Goal: Check status: Check status

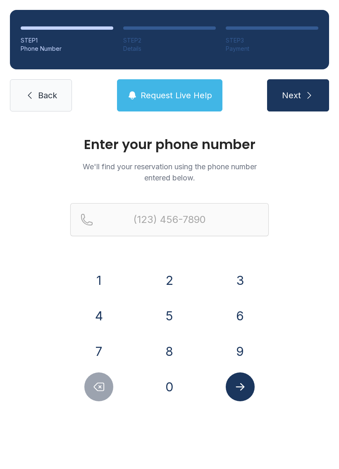
click at [241, 350] on button "9" at bounding box center [239, 351] width 29 height 29
click at [97, 281] on button "1" at bounding box center [98, 280] width 29 height 29
click at [244, 275] on button "3" at bounding box center [239, 280] width 29 height 29
click at [231, 315] on button "6" at bounding box center [239, 315] width 29 height 29
click at [175, 353] on button "8" at bounding box center [169, 351] width 29 height 29
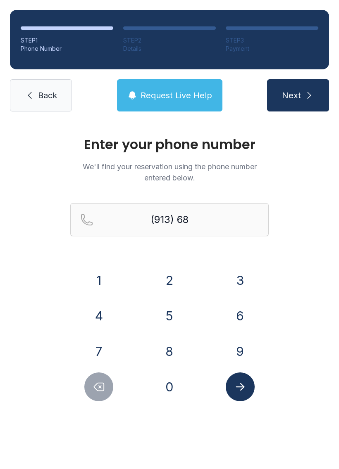
click at [167, 383] on button "0" at bounding box center [169, 386] width 29 height 29
click at [92, 314] on button "4" at bounding box center [98, 315] width 29 height 29
click at [171, 275] on button "2" at bounding box center [169, 280] width 29 height 29
click at [237, 384] on icon "Submit lookup form" at bounding box center [240, 387] width 12 height 12
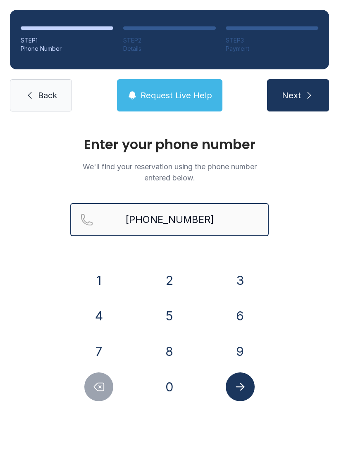
type input "[PHONE_NUMBER]"
click at [299, 93] on span "Next" at bounding box center [291, 96] width 19 height 12
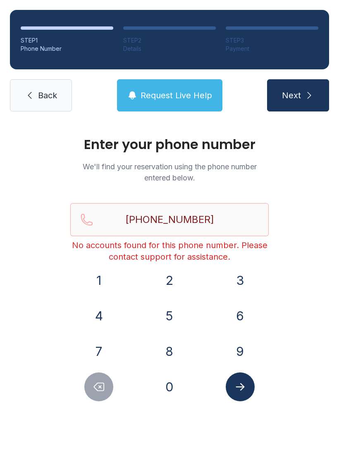
click at [44, 92] on span "Back" at bounding box center [47, 96] width 19 height 12
